Goal: Task Accomplishment & Management: Manage account settings

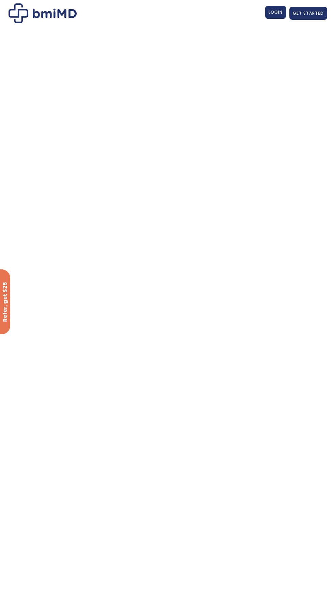
click at [276, 13] on span "LOGIN" at bounding box center [276, 12] width 14 height 6
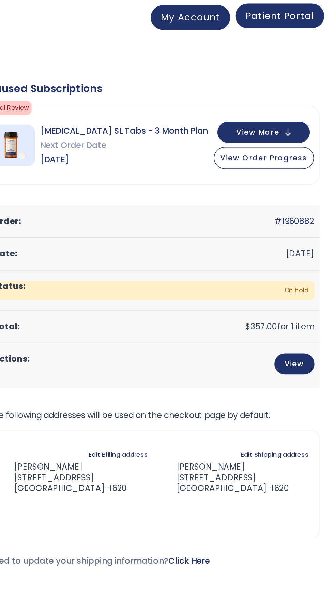
click at [299, 16] on link "Patient Portal" at bounding box center [297, 10] width 59 height 16
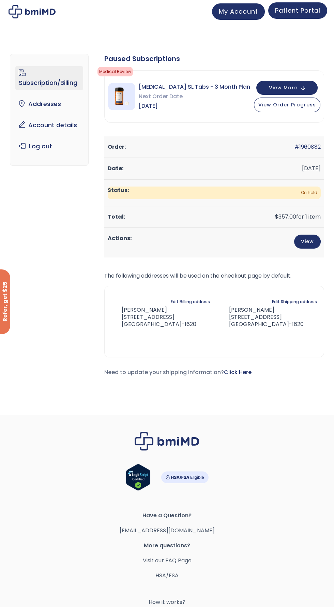
click at [306, 12] on span "Patient Portal" at bounding box center [297, 10] width 45 height 9
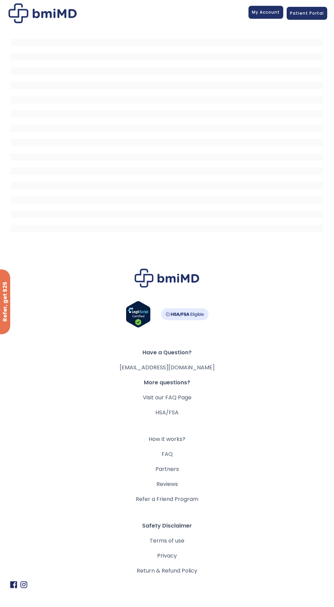
click at [270, 15] on link "My Account" at bounding box center [265, 12] width 35 height 13
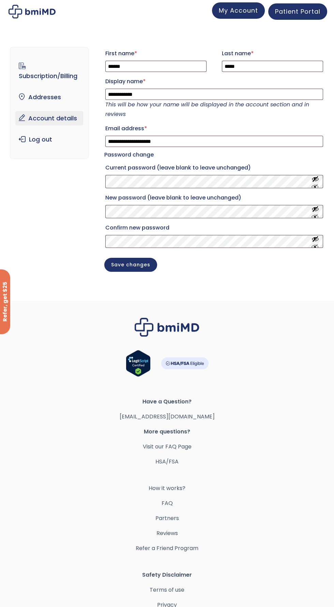
click at [237, 12] on span "My Account" at bounding box center [238, 10] width 39 height 9
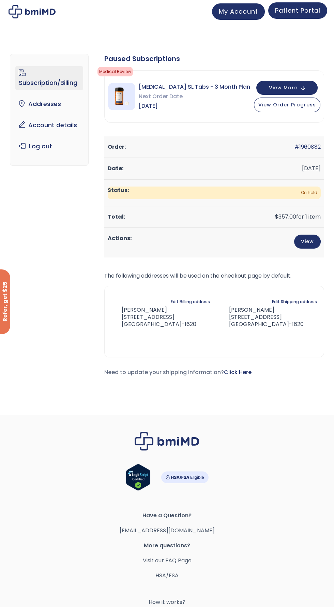
click at [296, 15] on link "Patient Portal" at bounding box center [297, 10] width 59 height 16
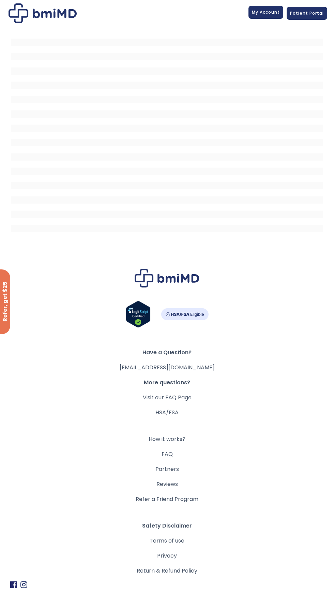
click at [259, 13] on span "My Account" at bounding box center [266, 12] width 28 height 6
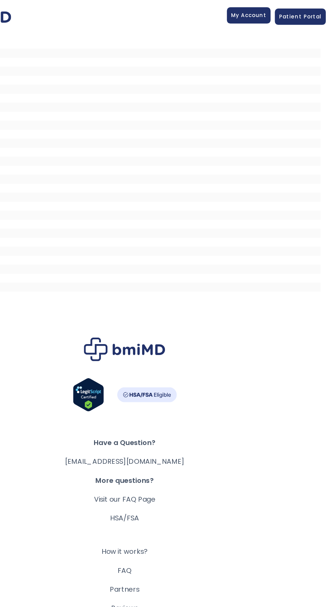
click at [264, 13] on span "My Account" at bounding box center [266, 12] width 28 height 6
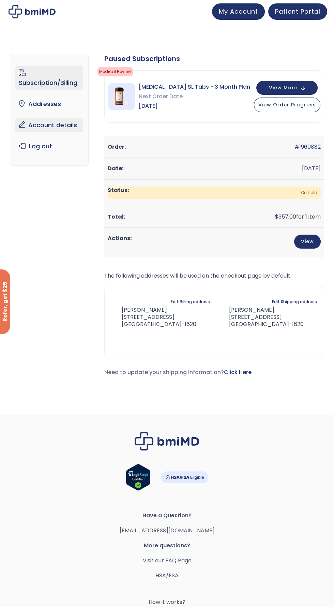
click at [56, 123] on link "Account details" at bounding box center [48, 125] width 67 height 14
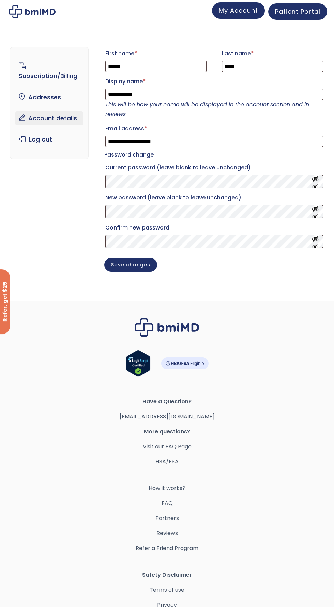
click at [243, 12] on span "My Account" at bounding box center [238, 10] width 39 height 9
click at [38, 139] on link "Log out" at bounding box center [48, 139] width 67 height 14
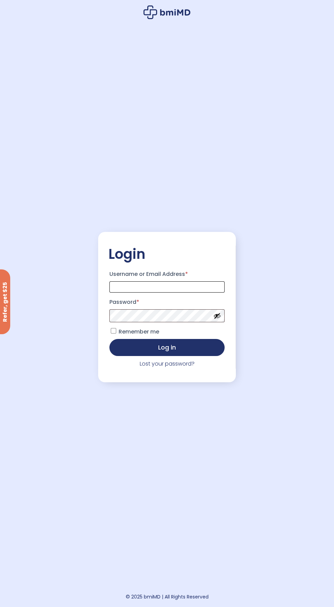
type input "**********"
click at [109, 339] on button "Log in" at bounding box center [167, 347] width 116 height 17
click at [217, 319] on button "Show password" at bounding box center [216, 315] width 7 height 7
